Goal: Transaction & Acquisition: Purchase product/service

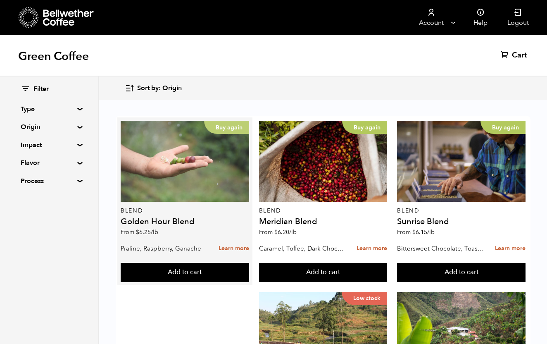
click at [192, 152] on div "Buy again" at bounding box center [185, 161] width 128 height 81
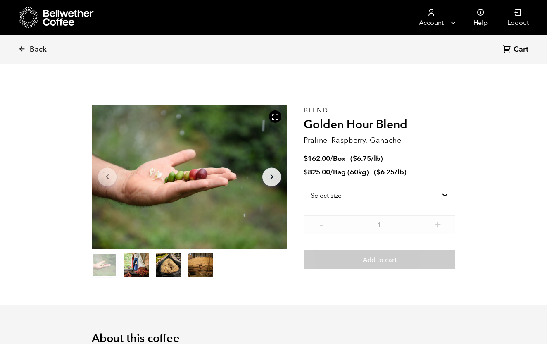
scroll to position [359, 354]
select select "bag-3"
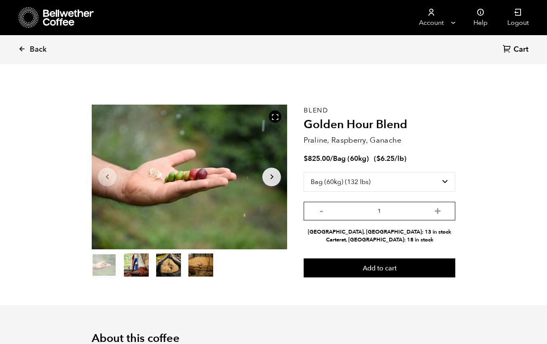
click at [383, 209] on input "1" at bounding box center [380, 211] width 152 height 19
type input "3"
type input "1"
type input "3"
type input "1"
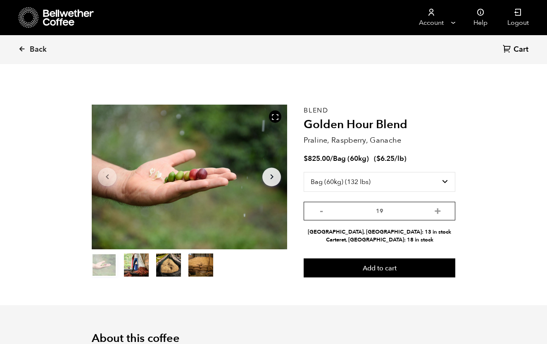
type input "19"
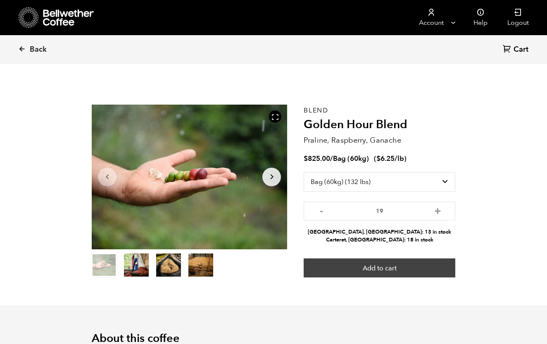
click at [403, 266] on button "Add to cart" at bounding box center [380, 267] width 152 height 19
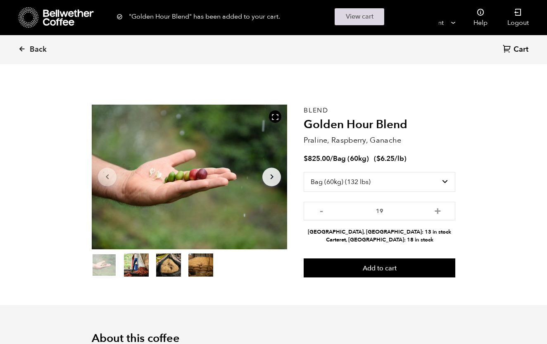
click at [355, 12] on link "View cart" at bounding box center [360, 16] width 50 height 17
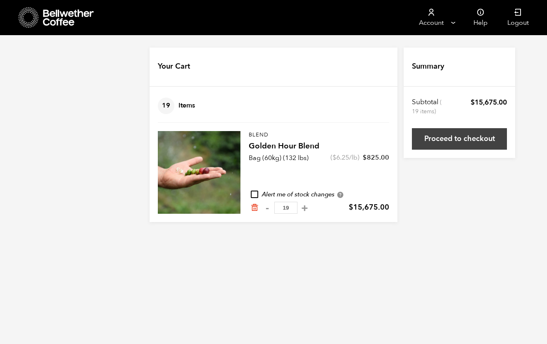
click at [452, 146] on link "Proceed to checkout" at bounding box center [459, 138] width 95 height 21
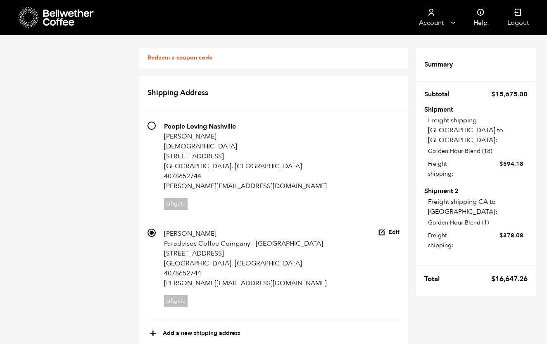
scroll to position [563, 0]
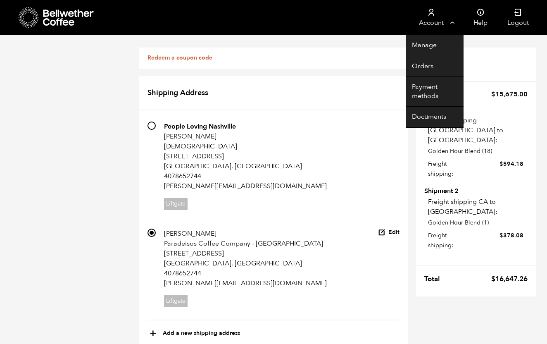
click at [438, 20] on link "Account" at bounding box center [431, 17] width 51 height 35
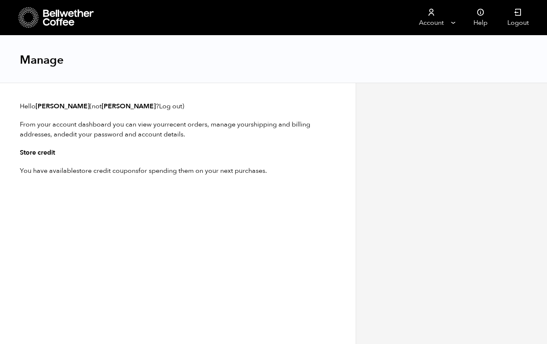
click at [68, 17] on icon at bounding box center [69, 17] width 52 height 17
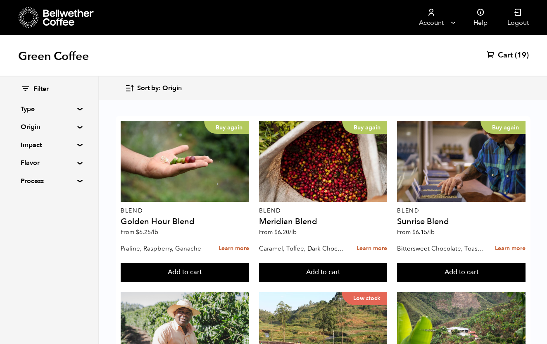
click at [505, 59] on span "Cart" at bounding box center [505, 55] width 15 height 10
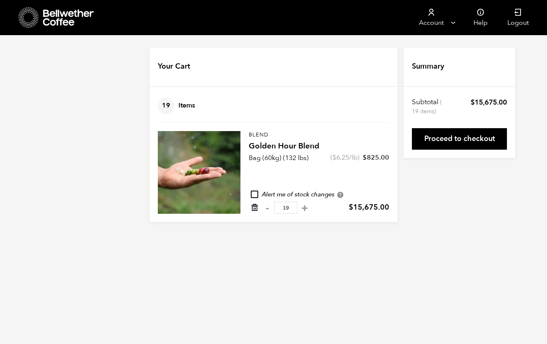
click at [256, 208] on icon "Remove from cart" at bounding box center [254, 207] width 8 height 8
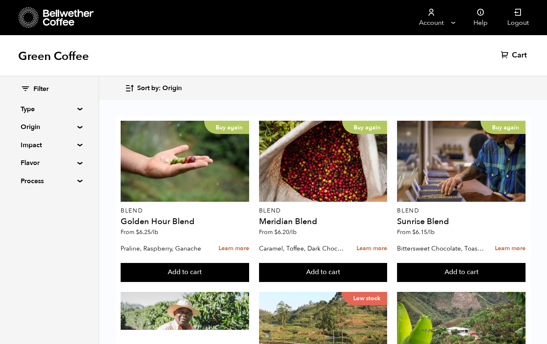
click at [63, 105] on summary "Type" at bounding box center [49, 109] width 57 height 10
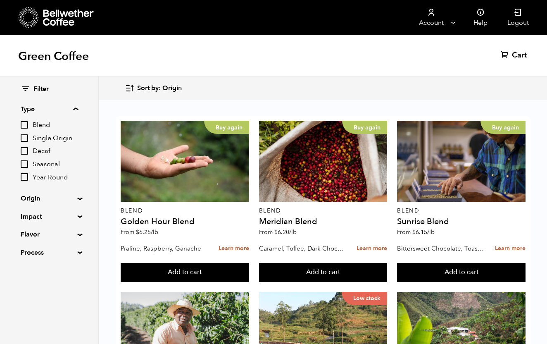
click at [40, 137] on span "Single Origin" at bounding box center [55, 138] width 45 height 9
click at [0, 0] on input "Single Origin" at bounding box center [0, 0] width 0 height 0
checkbox input "true"
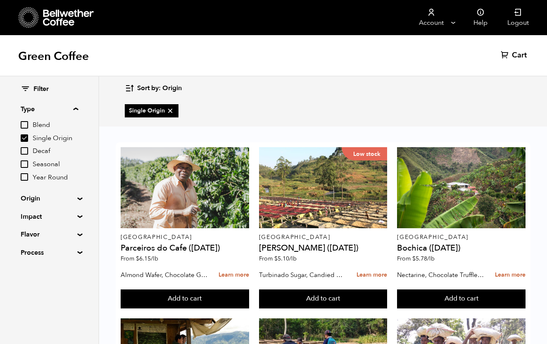
click at [66, 303] on div "Filter Type Blend Single Origin Decaf Seasonal Year Round Origin Blend [GEOGRAP…" at bounding box center [49, 209] width 99 height 267
click at [78, 247] on div "Filter Type Blend Single Origin Decaf Seasonal Year Round Origin Blend [GEOGRAP…" at bounding box center [49, 170] width 98 height 189
click at [77, 250] on summary "Process" at bounding box center [49, 252] width 57 height 10
click at [56, 264] on span "Natural" at bounding box center [55, 268] width 45 height 9
click at [0, 0] on input "Natural" at bounding box center [0, 0] width 0 height 0
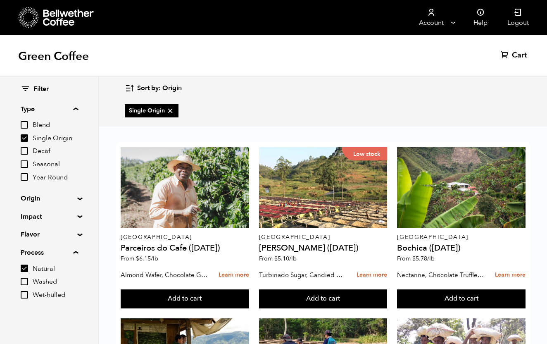
checkbox input "true"
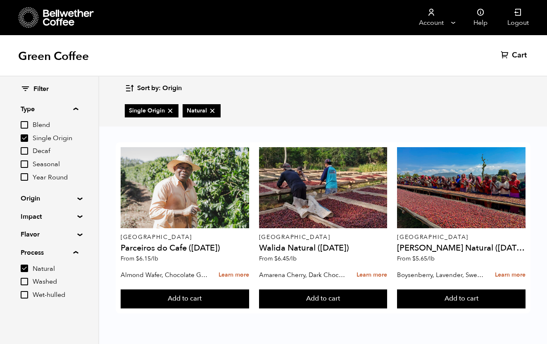
click at [369, 92] on div "Sort by: Origin Sort by: Origin Sort by: Most recent Sort by: Name Sort by: Pri…" at bounding box center [323, 87] width 396 height 19
click at [28, 138] on input "Single Origin" at bounding box center [24, 137] width 7 height 7
checkbox input "false"
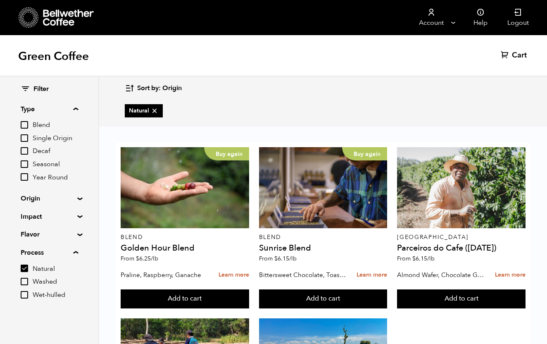
click at [27, 266] on input "Natural" at bounding box center [24, 267] width 7 height 7
checkbox input "false"
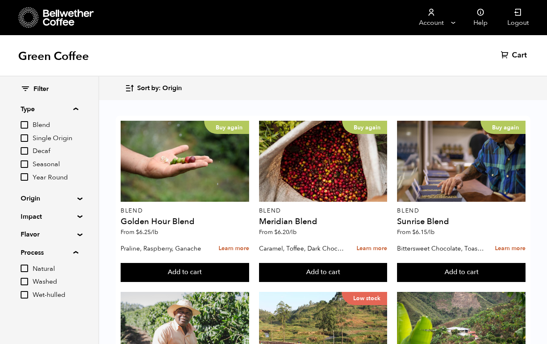
click at [74, 231] on summary "Flavor" at bounding box center [49, 234] width 57 height 10
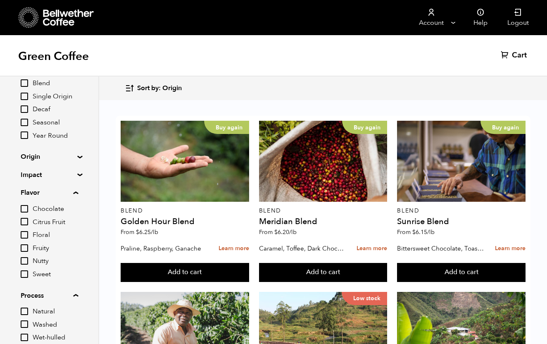
scroll to position [43, 0]
click at [26, 246] on input "Fruity" at bounding box center [24, 246] width 7 height 7
checkbox input "true"
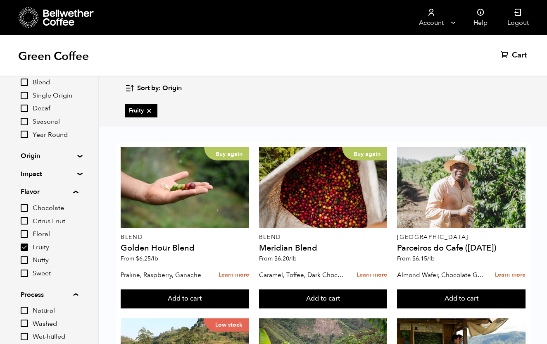
scroll to position [0, 0]
